Goal: Check status: Check status

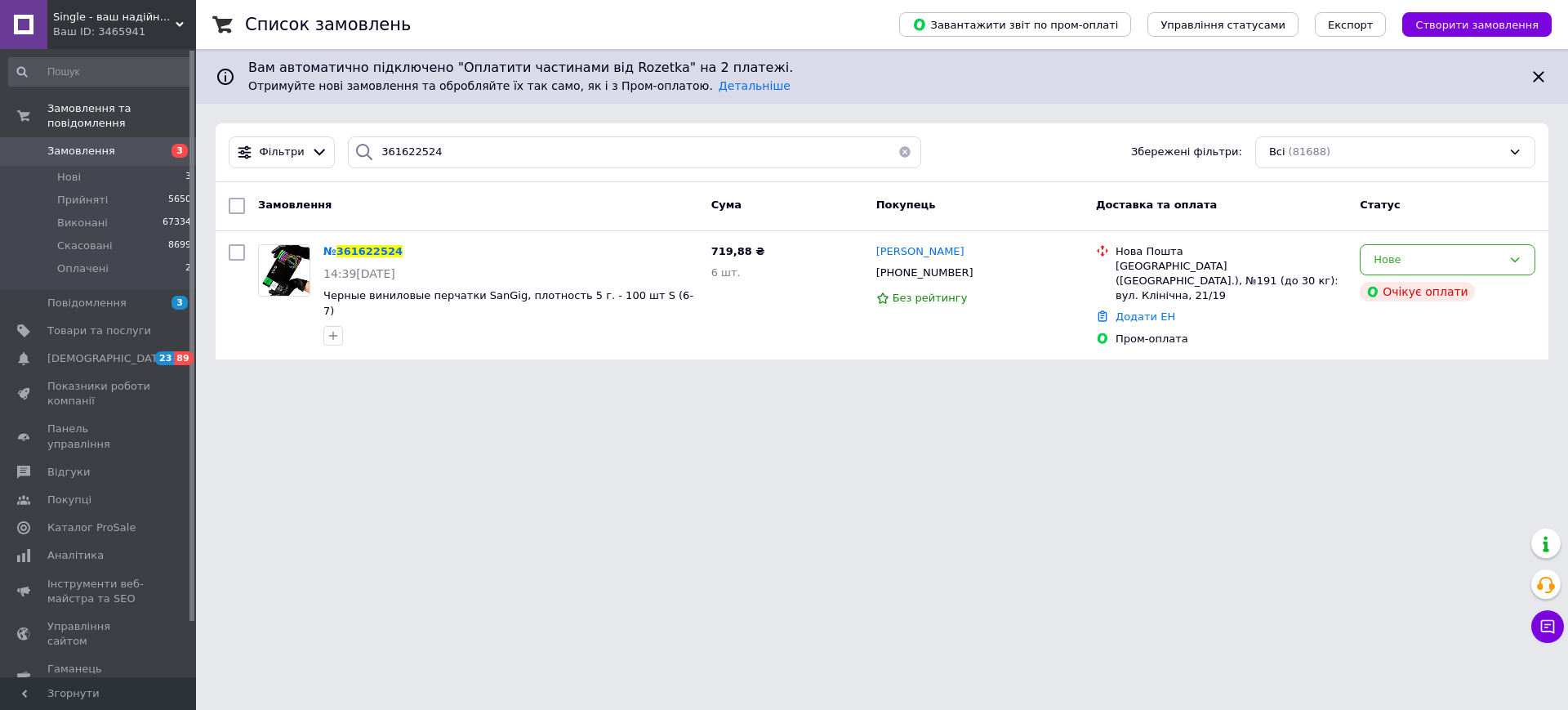
click at [116, 34] on div "Ваш ID: 3465941" at bounding box center [124, 32] width 143 height 15
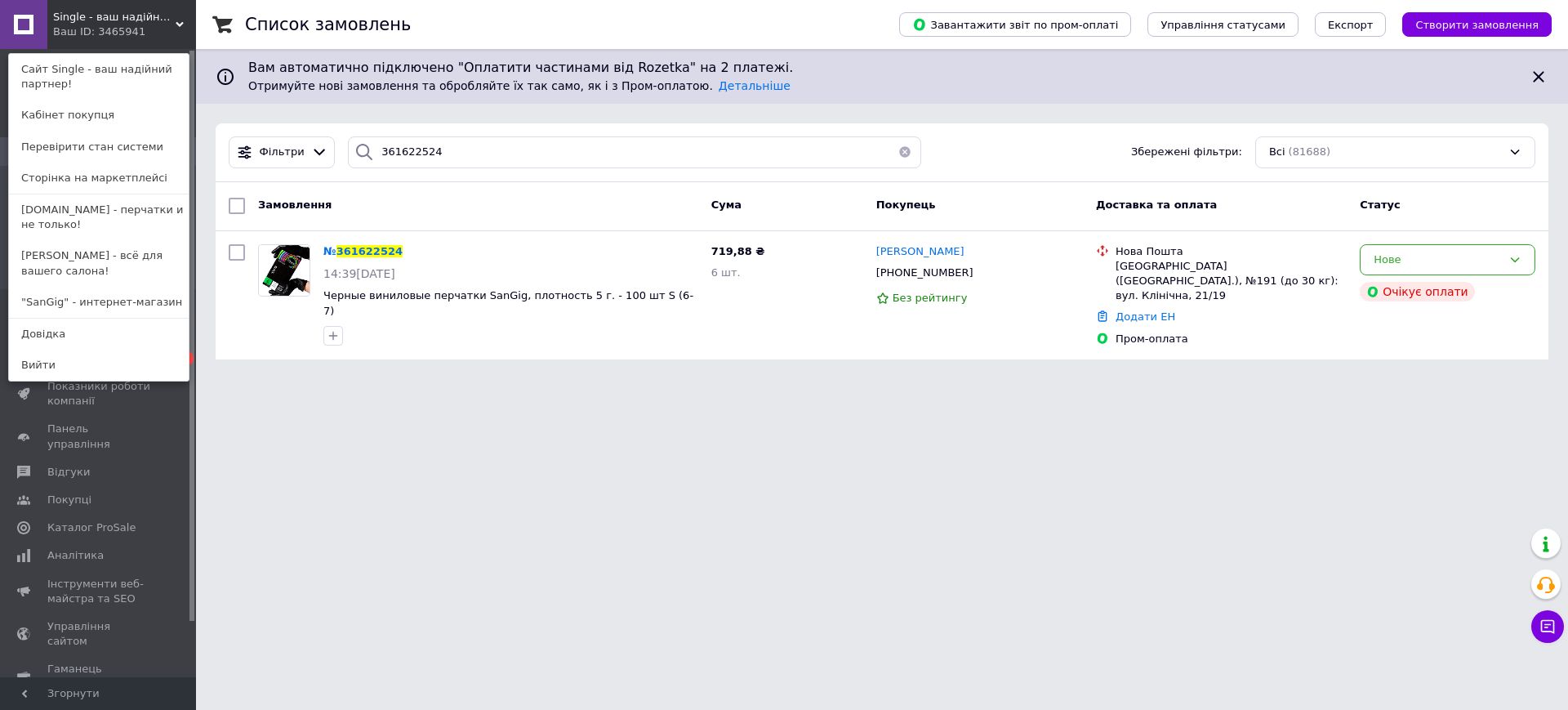
click at [94, 301] on link ""SanGig" - интернет-магазин" at bounding box center [99, 302] width 180 height 31
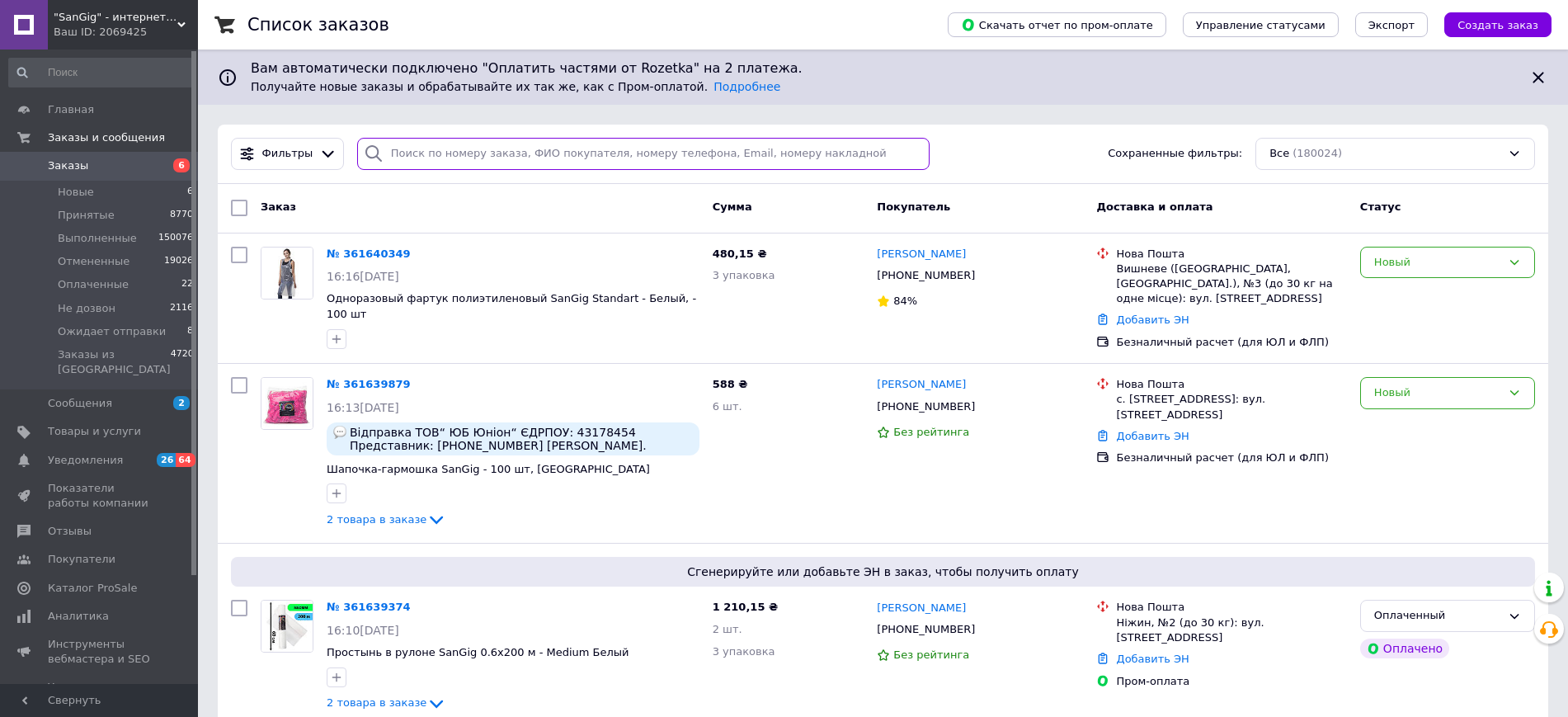
click at [410, 152] on input "search" at bounding box center [643, 154] width 572 height 33
paste input "361639879"
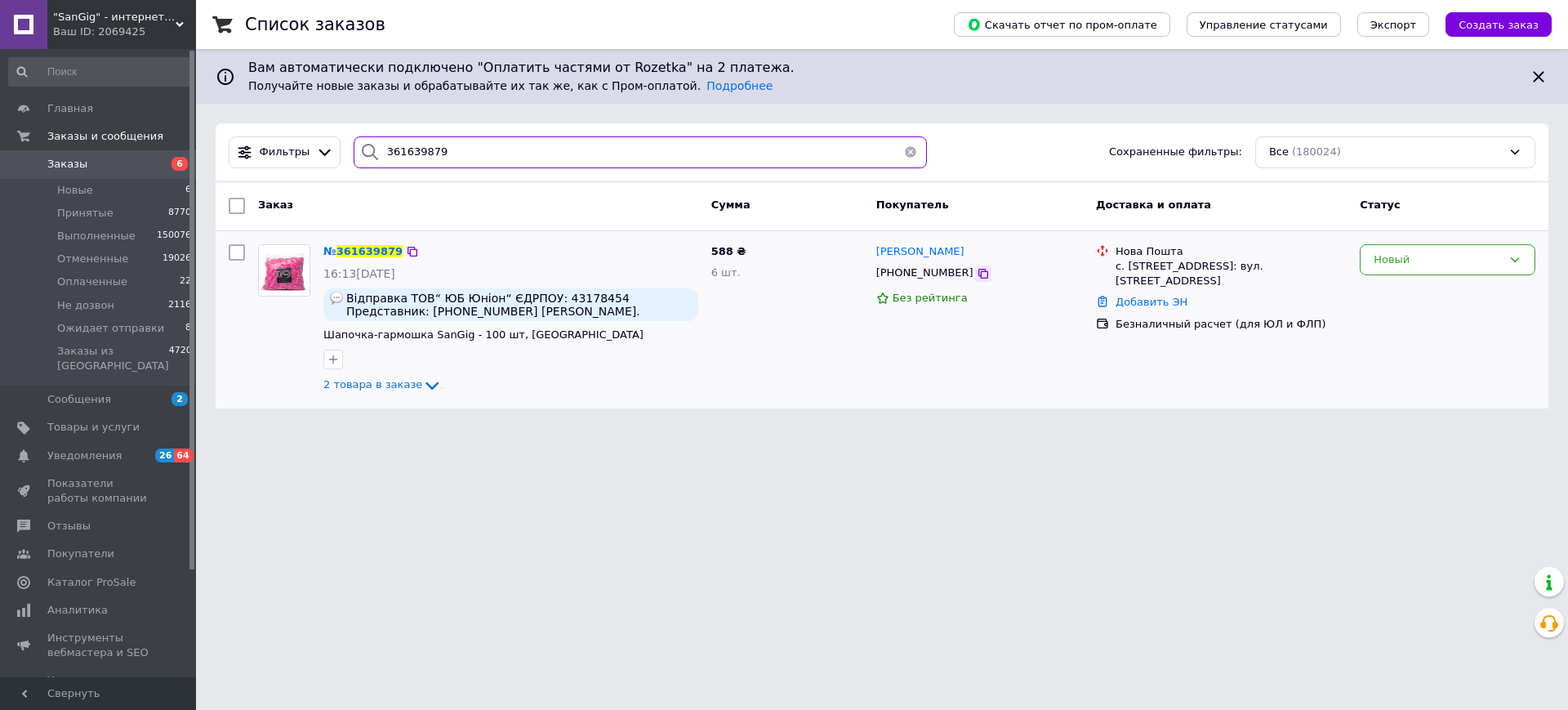
type input "361639879"
click at [977, 275] on icon at bounding box center [983, 274] width 13 height 13
